Goal: Navigation & Orientation: Find specific page/section

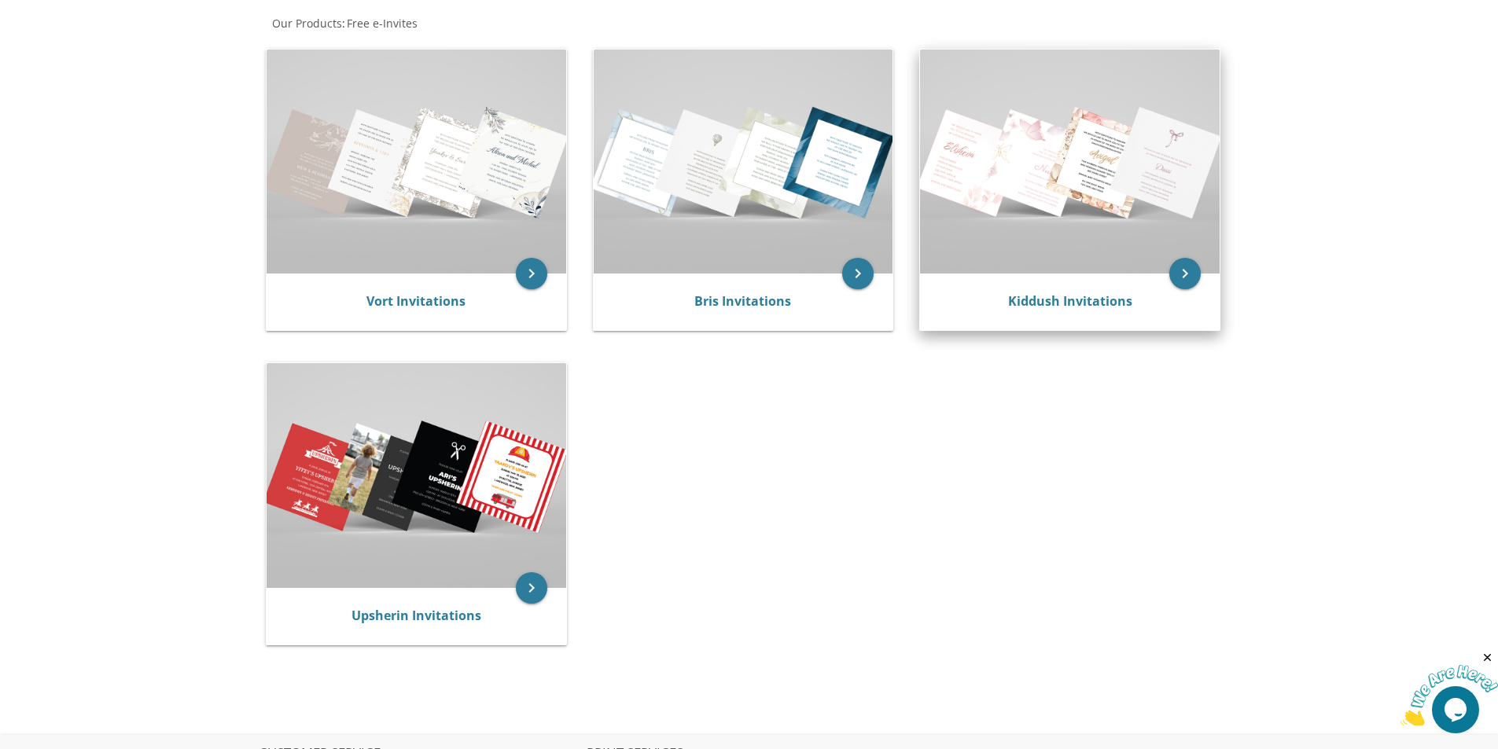
scroll to position [315, 0]
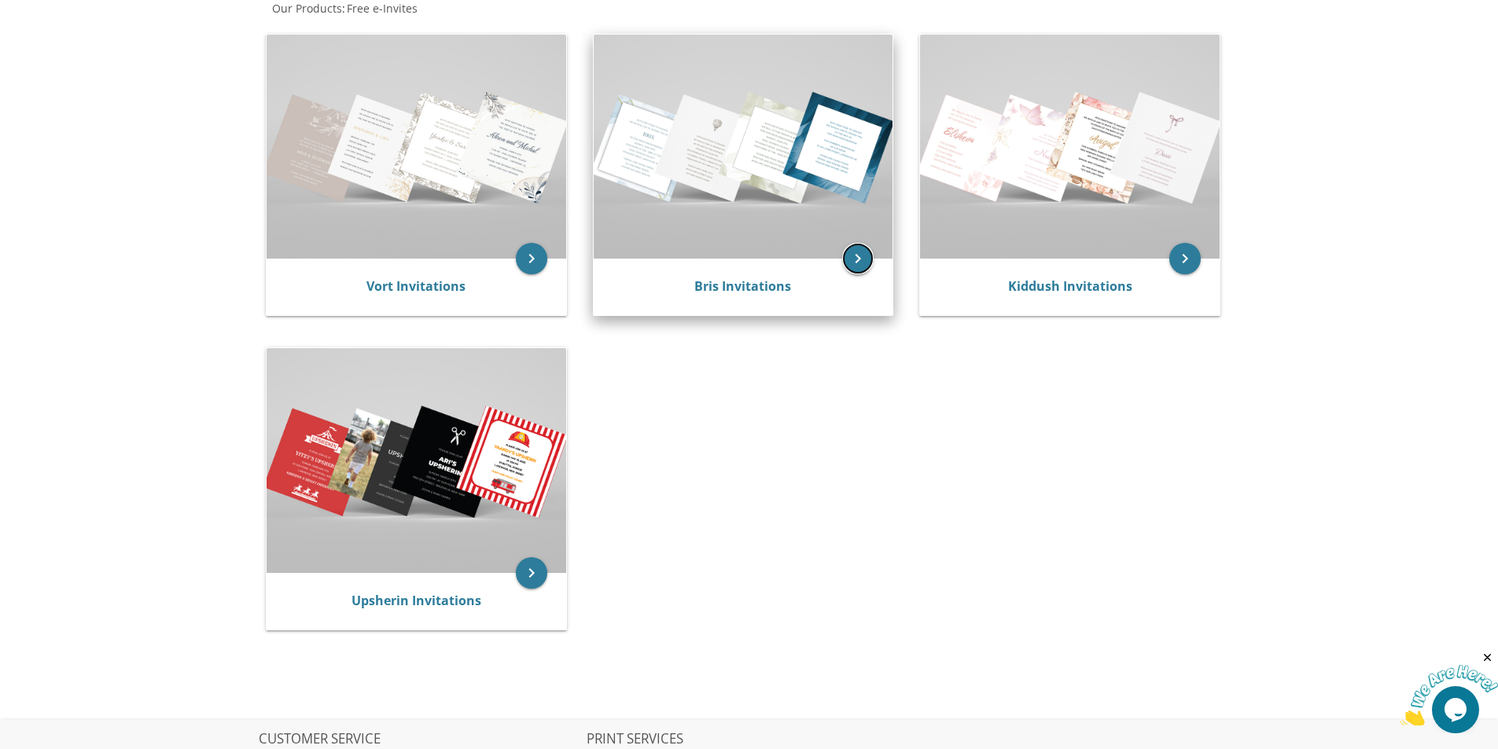
click at [863, 256] on icon "keyboard_arrow_right" at bounding box center [857, 258] width 31 height 31
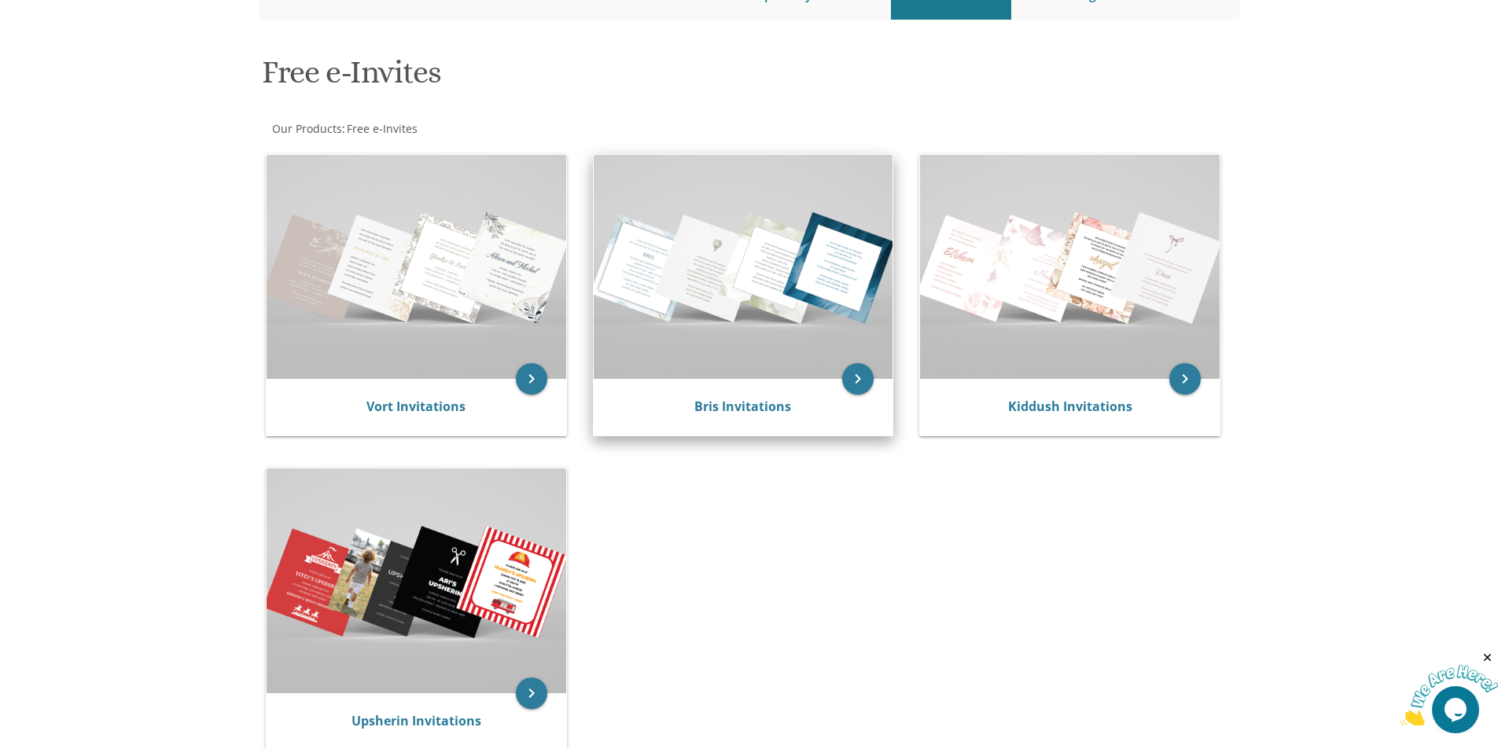
scroll to position [236, 0]
